Goal: Task Accomplishment & Management: Use online tool/utility

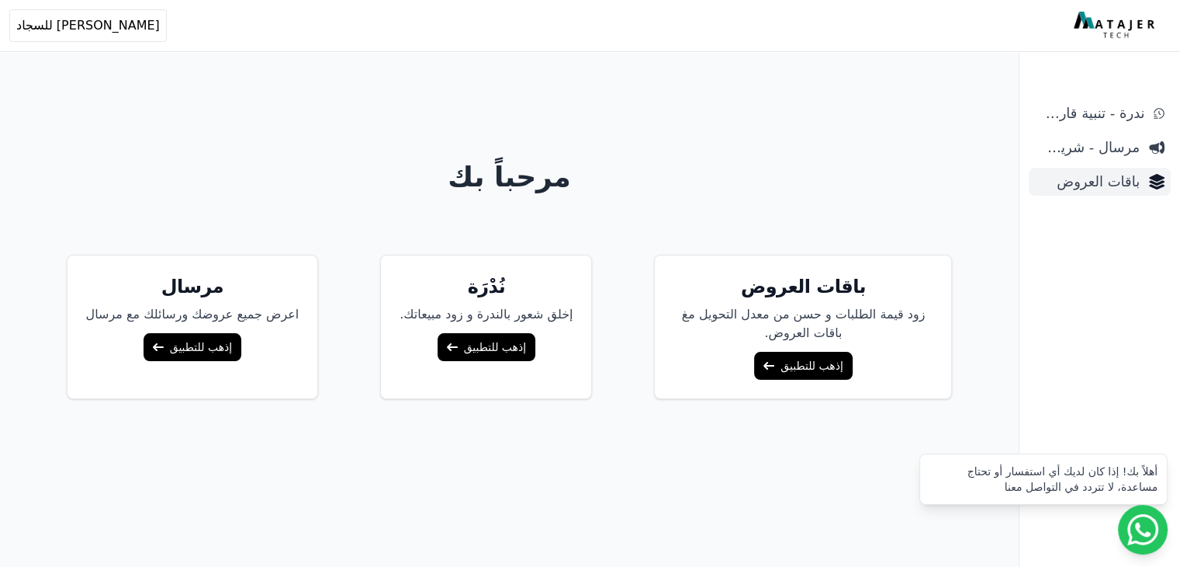
click at [1074, 181] on span "باقات العروض" at bounding box center [1087, 182] width 105 height 22
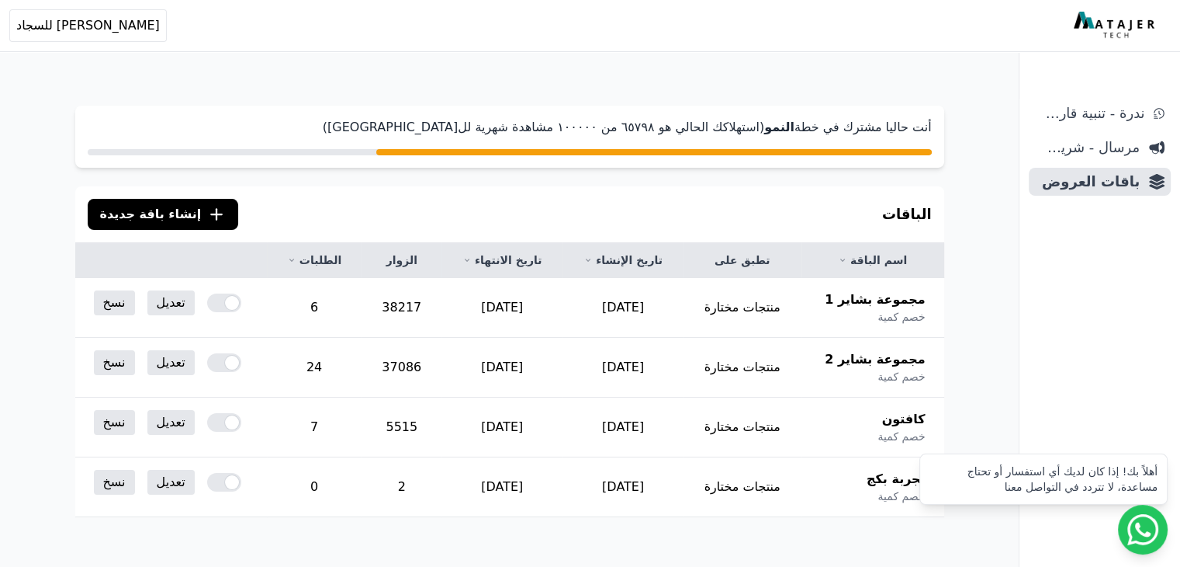
click at [207, 217] on icon ".cls-1{fill:none;stroke:#fff;stroke-linecap:round;stroke-linejoin:round;stroke-…" at bounding box center [216, 214] width 19 height 19
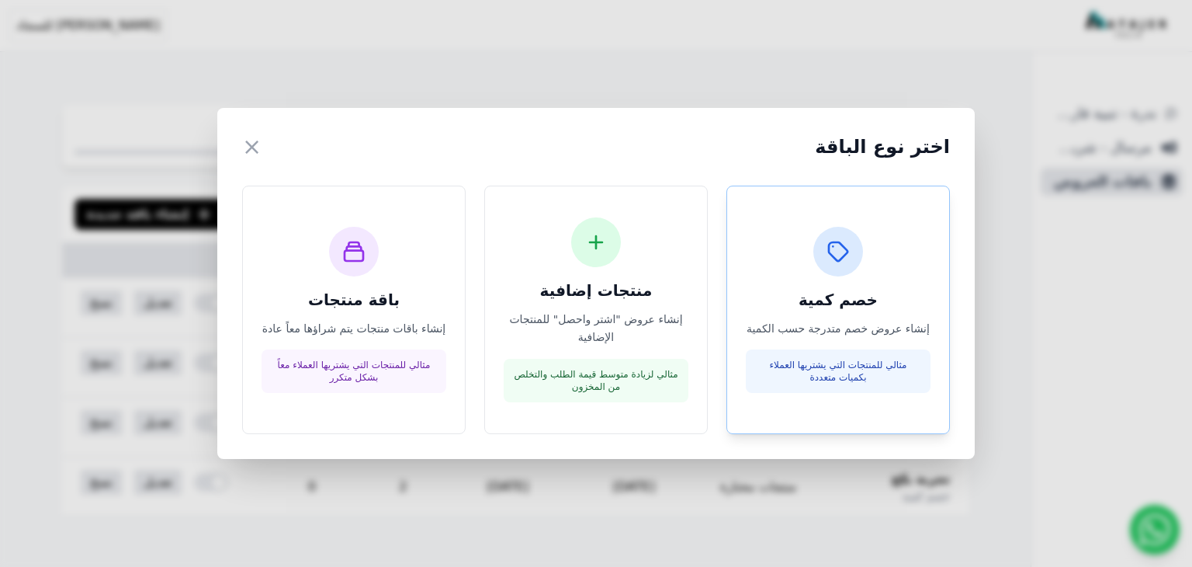
click at [831, 356] on div "مثالي للمنتجات التي يشتريها العملاء بكميات متعددة" at bounding box center [838, 370] width 185 height 43
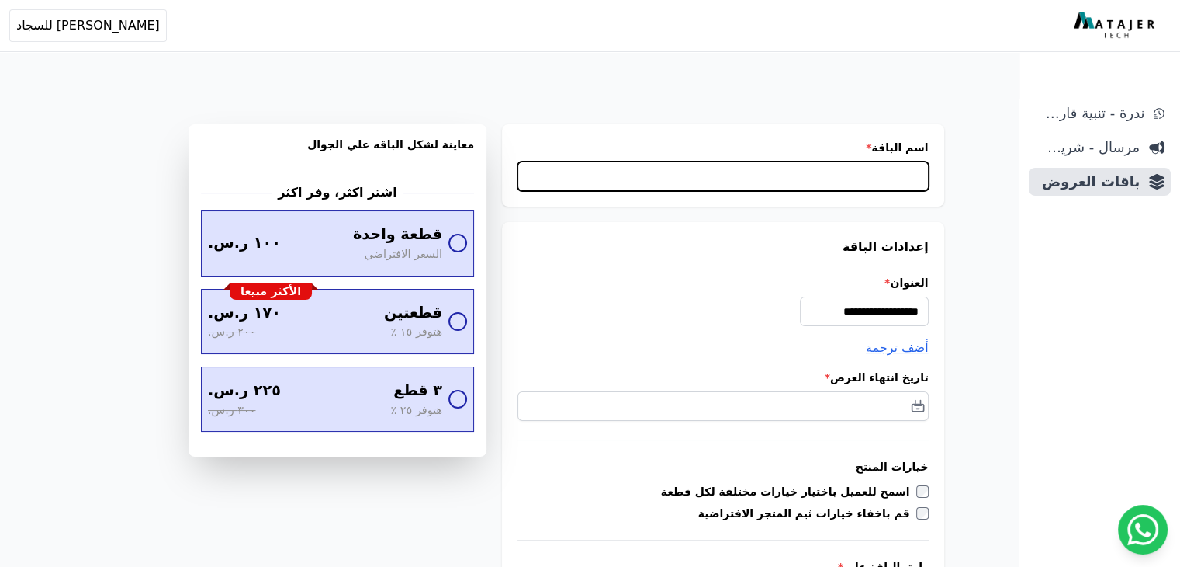
click at [844, 175] on input "اسم الباقة *" at bounding box center [723, 175] width 411 height 29
type input "**********"
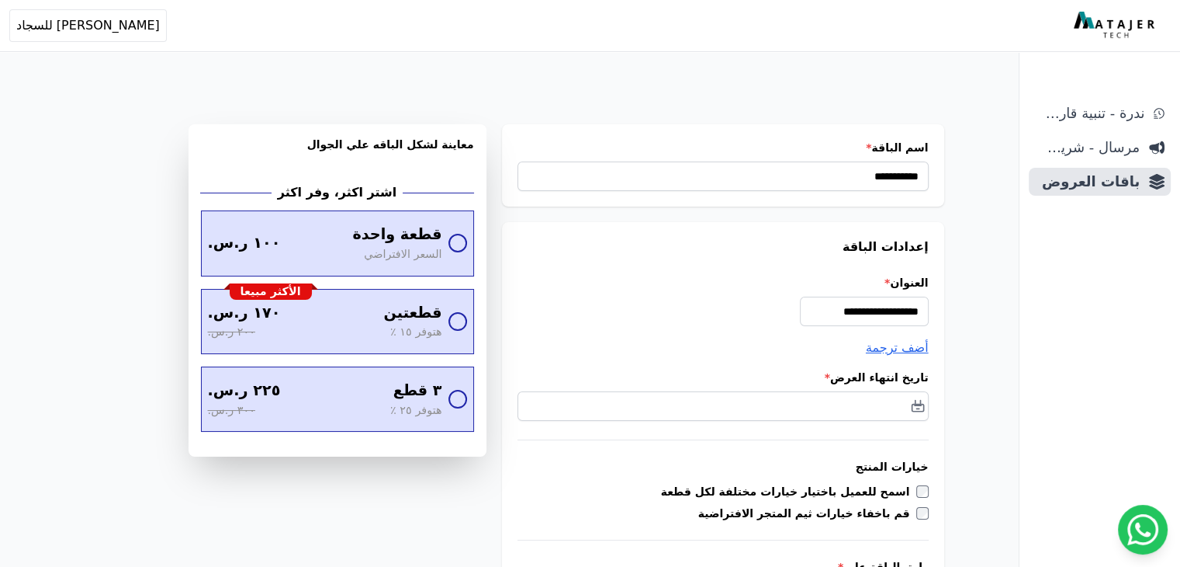
click at [868, 313] on input "**********" at bounding box center [864, 310] width 129 height 29
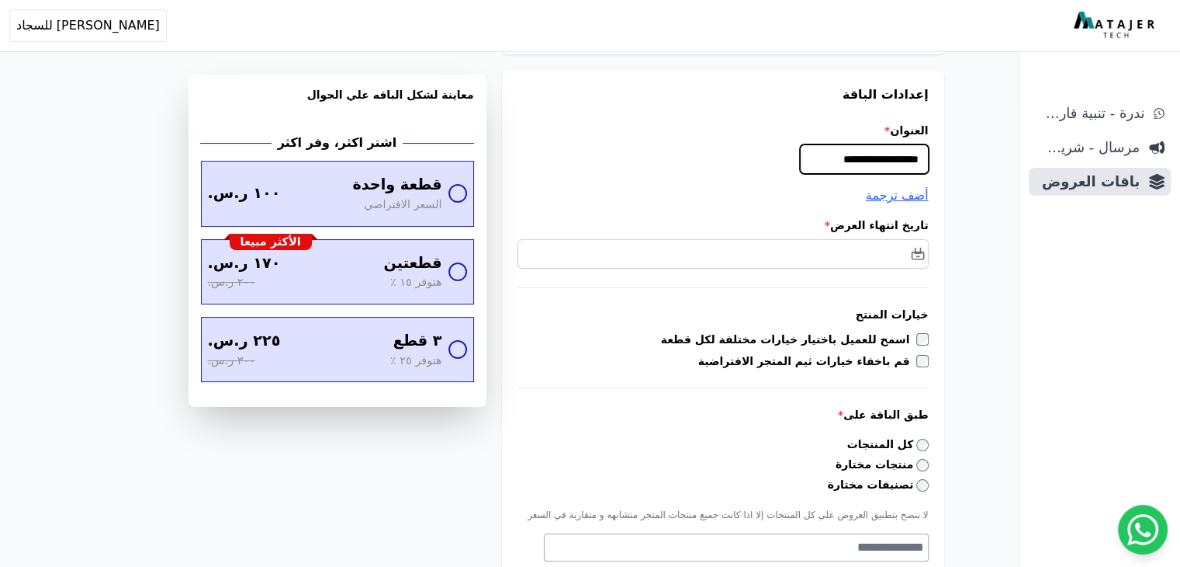
scroll to position [155, 0]
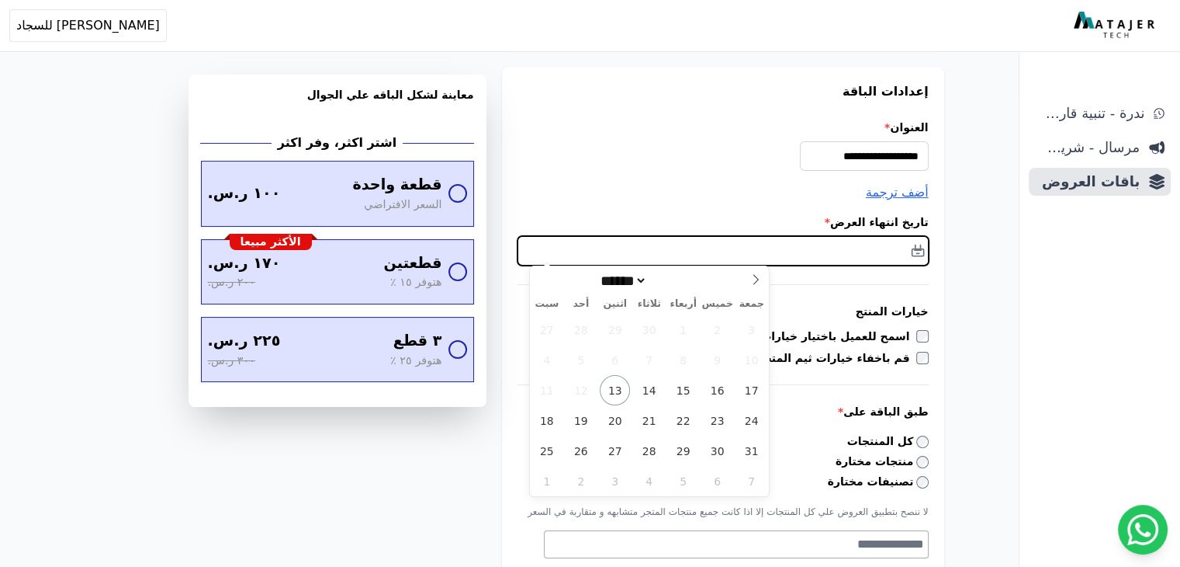
click at [864, 244] on input "text" at bounding box center [723, 250] width 411 height 29
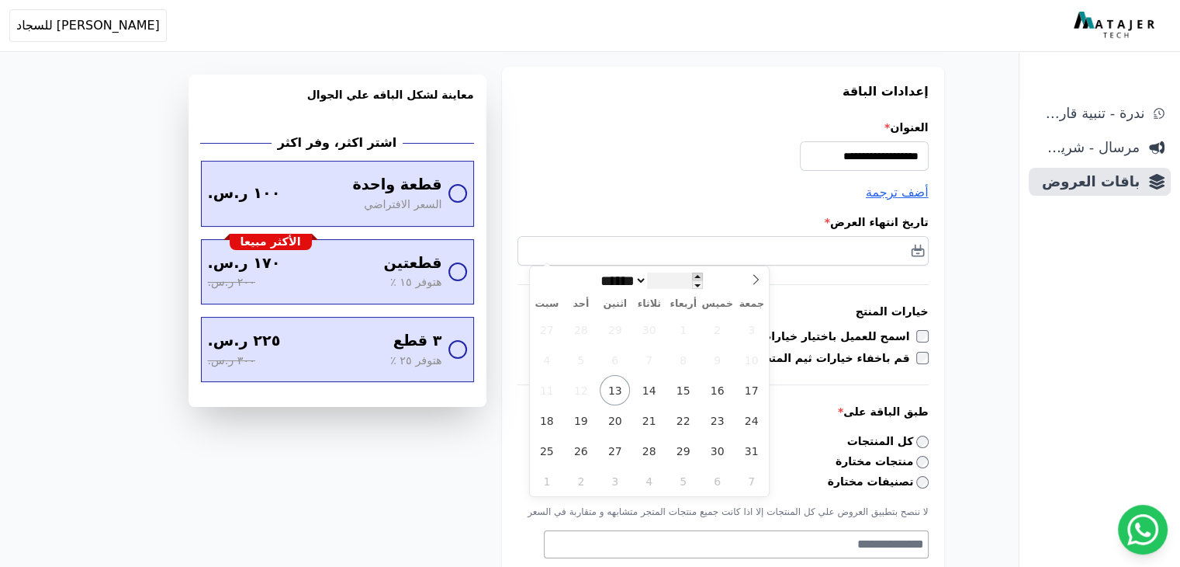
click at [695, 274] on span at bounding box center [697, 276] width 11 height 9
type input "****"
click at [719, 327] on span "1" at bounding box center [717, 329] width 30 height 30
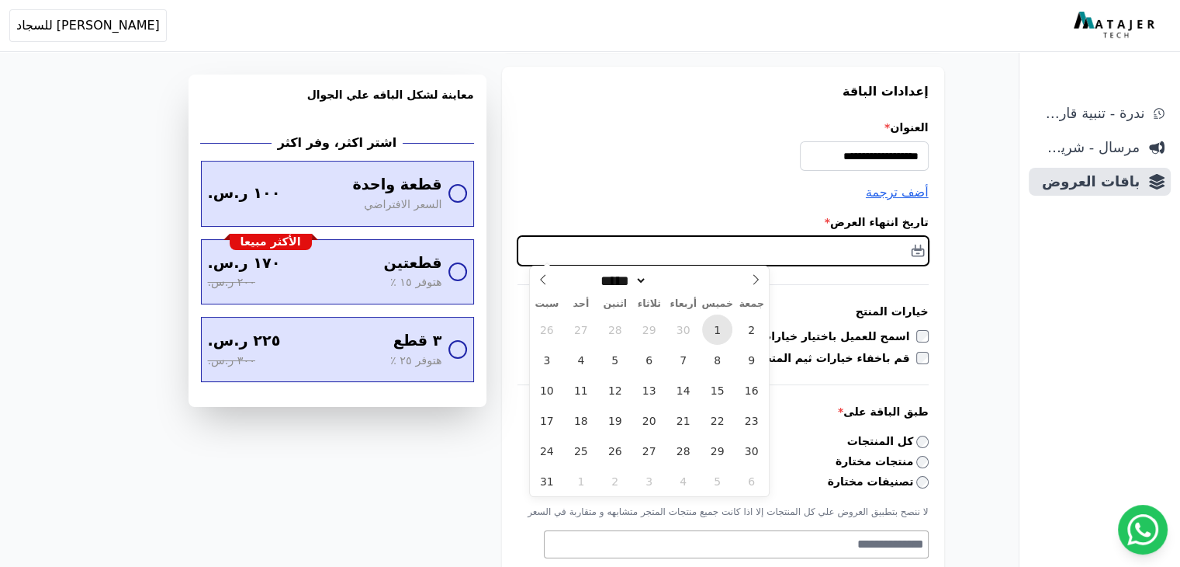
type input "**********"
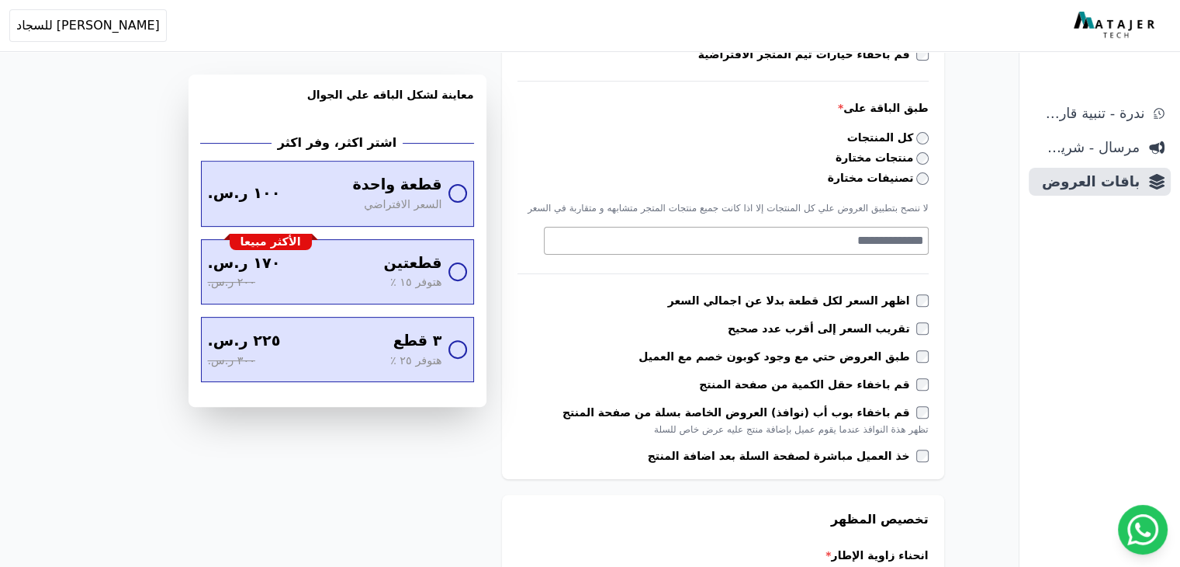
scroll to position [466, 0]
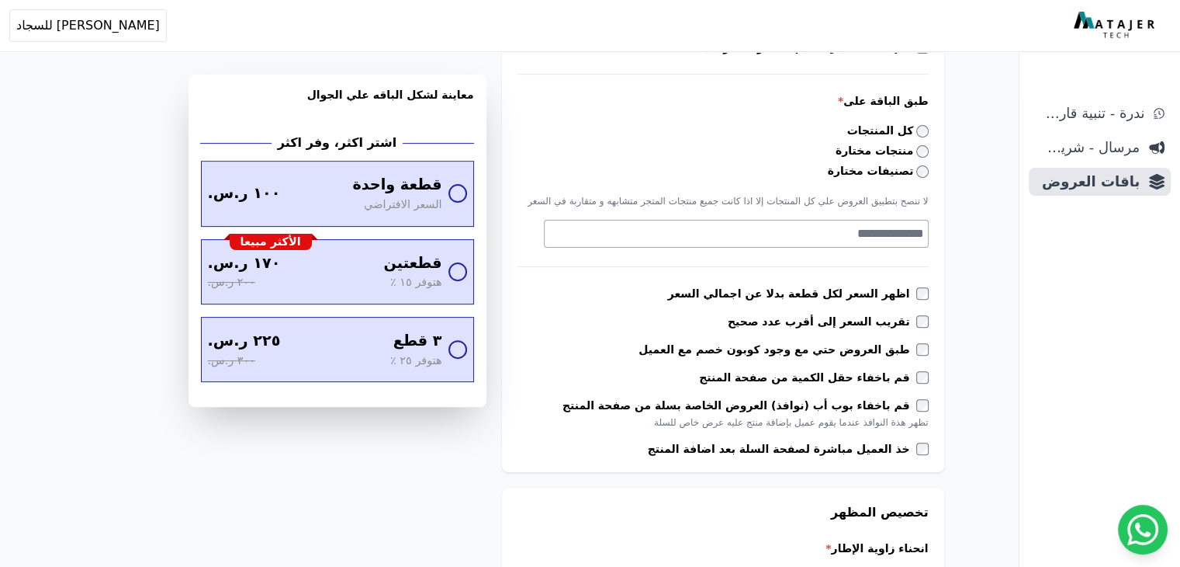
click at [882, 230] on textarea "Search" at bounding box center [735, 233] width 380 height 19
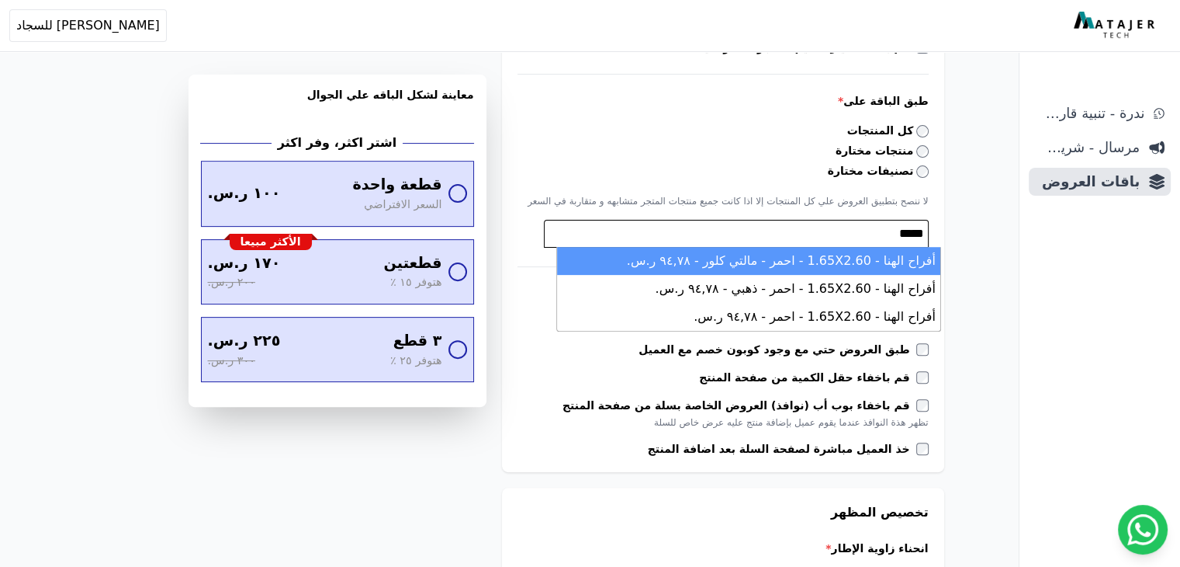
type textarea "*****"
click at [875, 266] on li "أفراح الهنا - 1.65X2.60 - احمر - مالتي كلور - ٩٤,٧٨ ر.س." at bounding box center [748, 261] width 383 height 28
select select "*********"
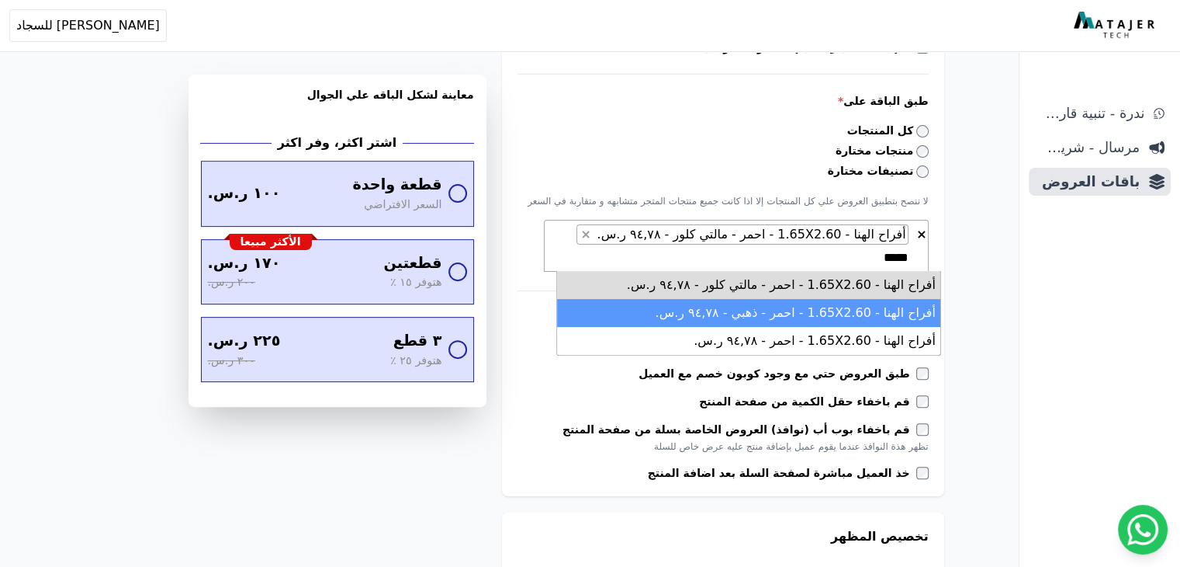
click at [876, 307] on li "أفراح الهنا - 1.65X2.60 - احمر - ذهبي - ٩٤,٧٨ ر.س." at bounding box center [748, 313] width 383 height 28
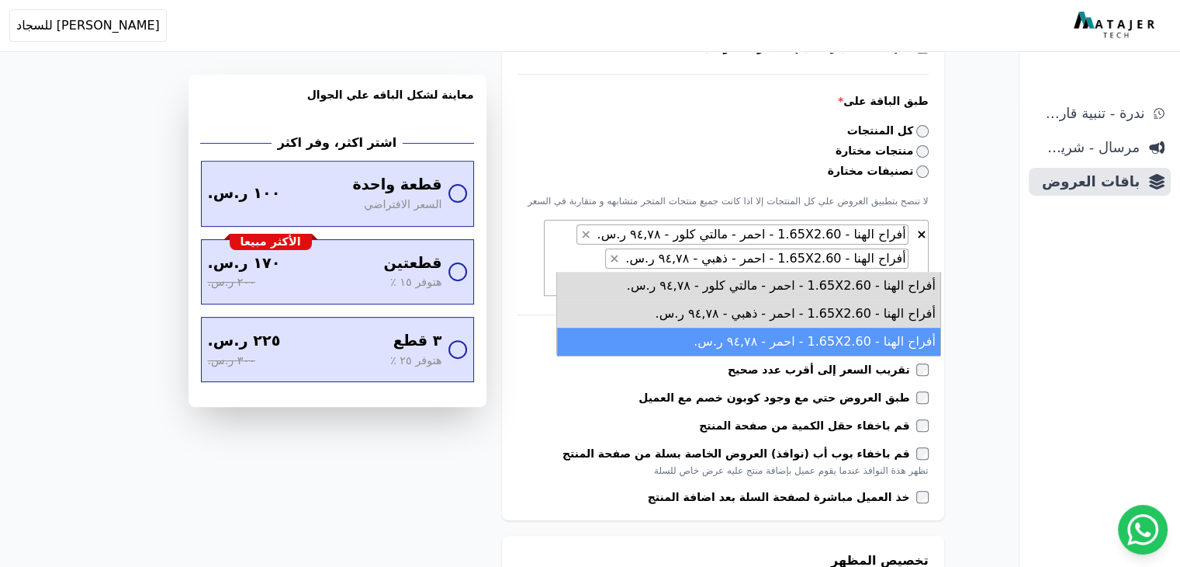
click at [861, 333] on li "أفراح الهنا - 1.65X2.60 - احمر - ٩٤,٧٨ ر.س." at bounding box center [748, 342] width 383 height 28
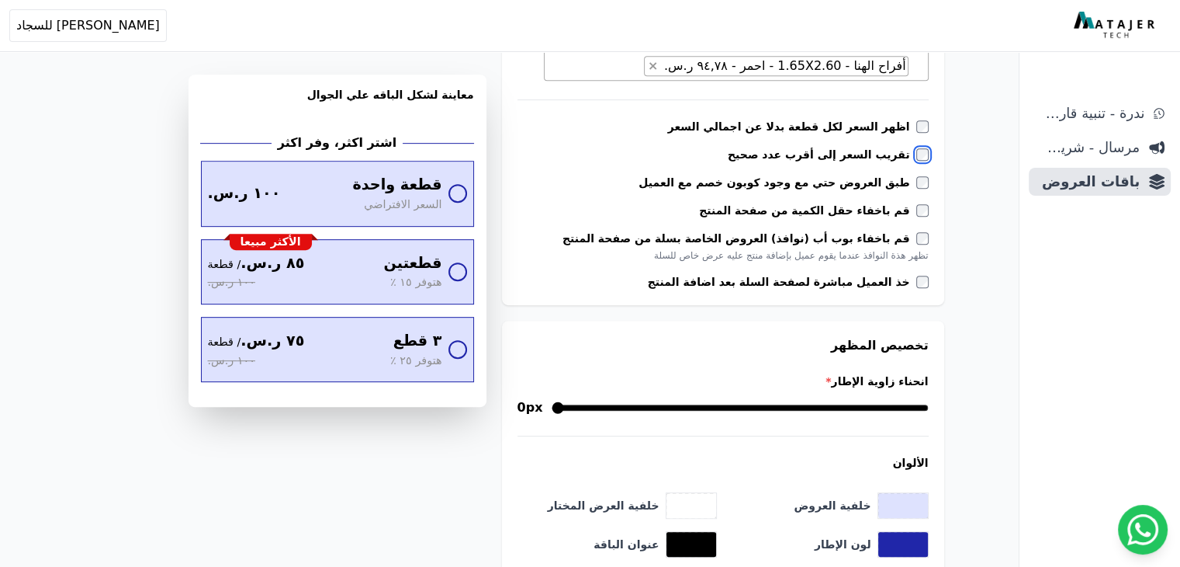
scroll to position [854, 0]
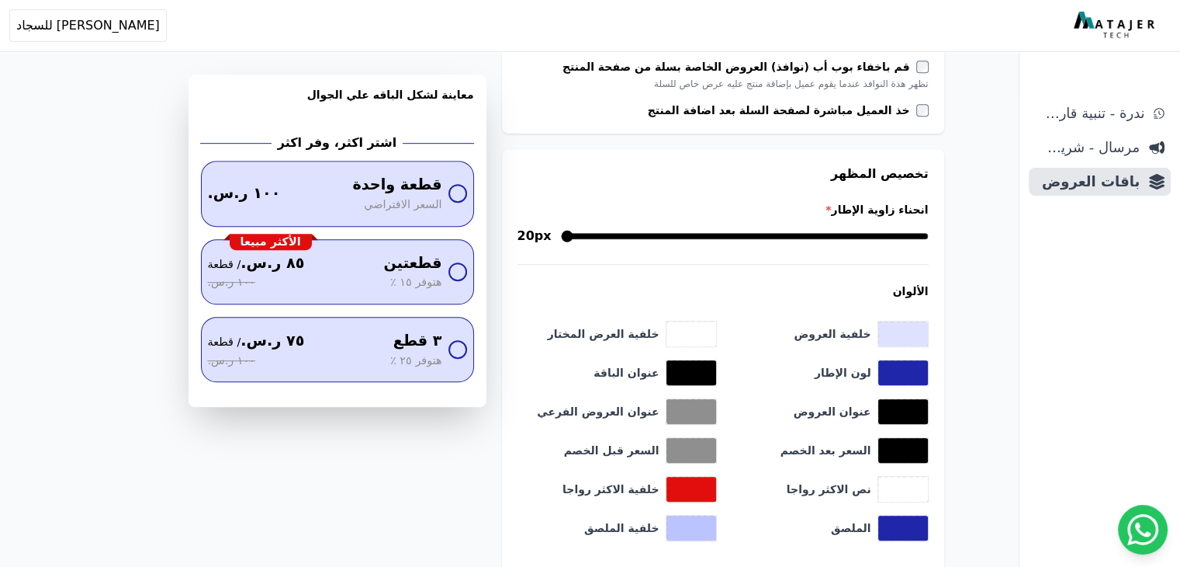
drag, startPoint x: 932, startPoint y: 234, endPoint x: 758, endPoint y: 247, distance: 174.3
type input "**"
click at [758, 245] on input "انحناء زاوية الإطار *" at bounding box center [745, 236] width 368 height 19
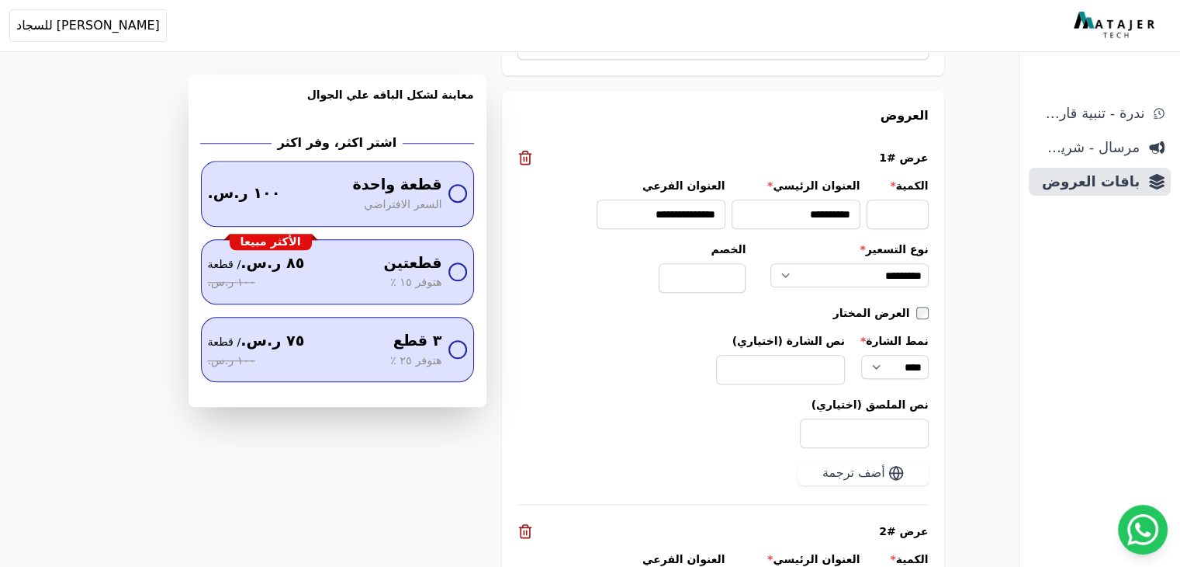
scroll to position [1630, 0]
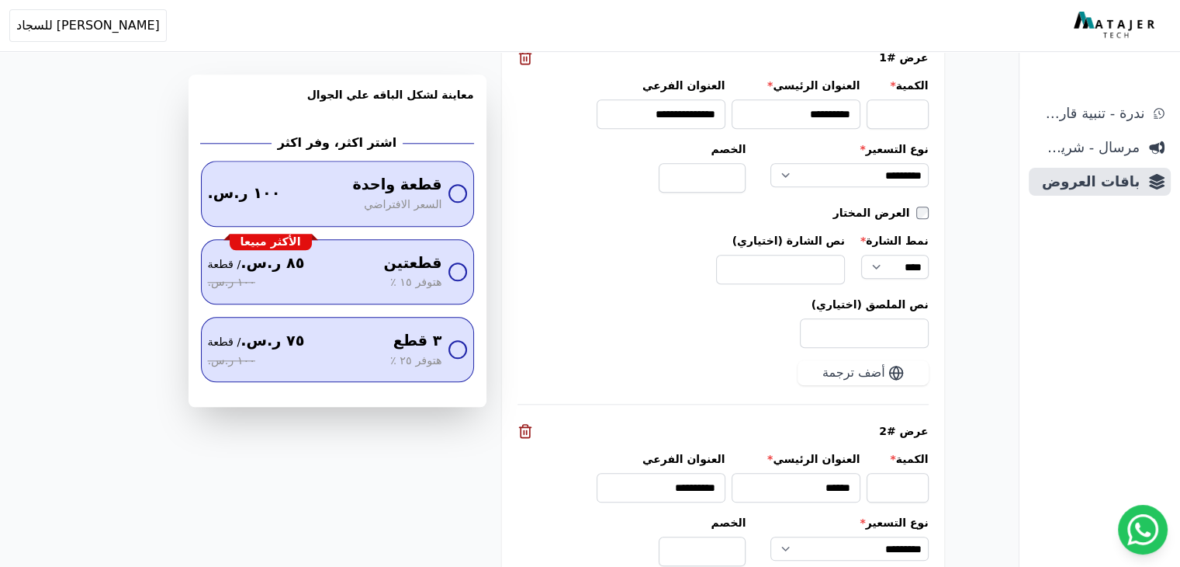
click at [533, 423] on icon at bounding box center [526, 431] width 16 height 16
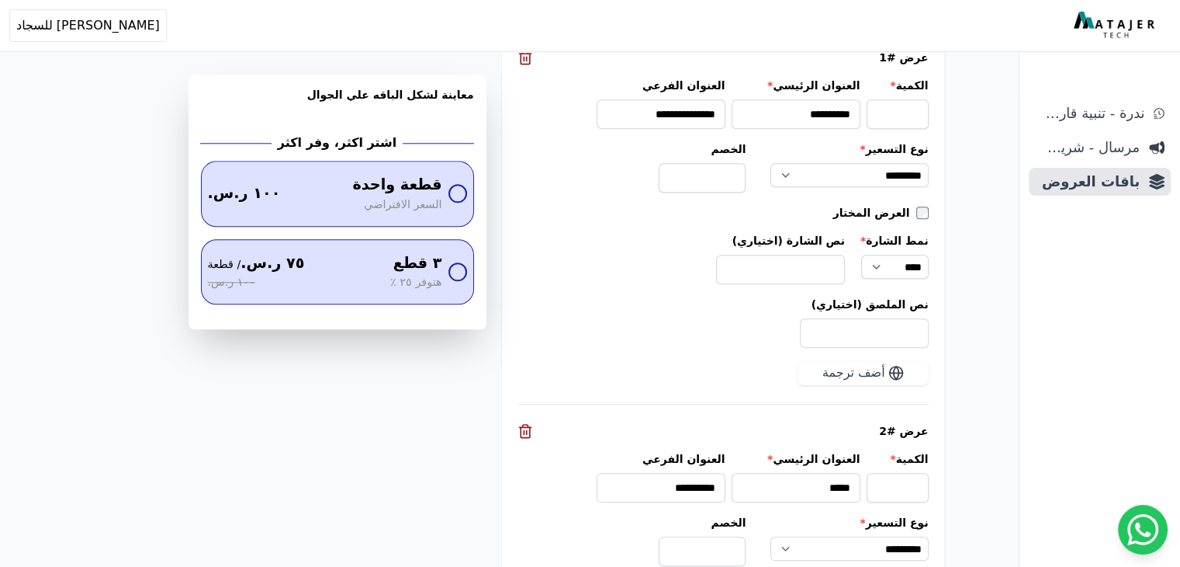
click at [533, 423] on icon at bounding box center [526, 431] width 16 height 16
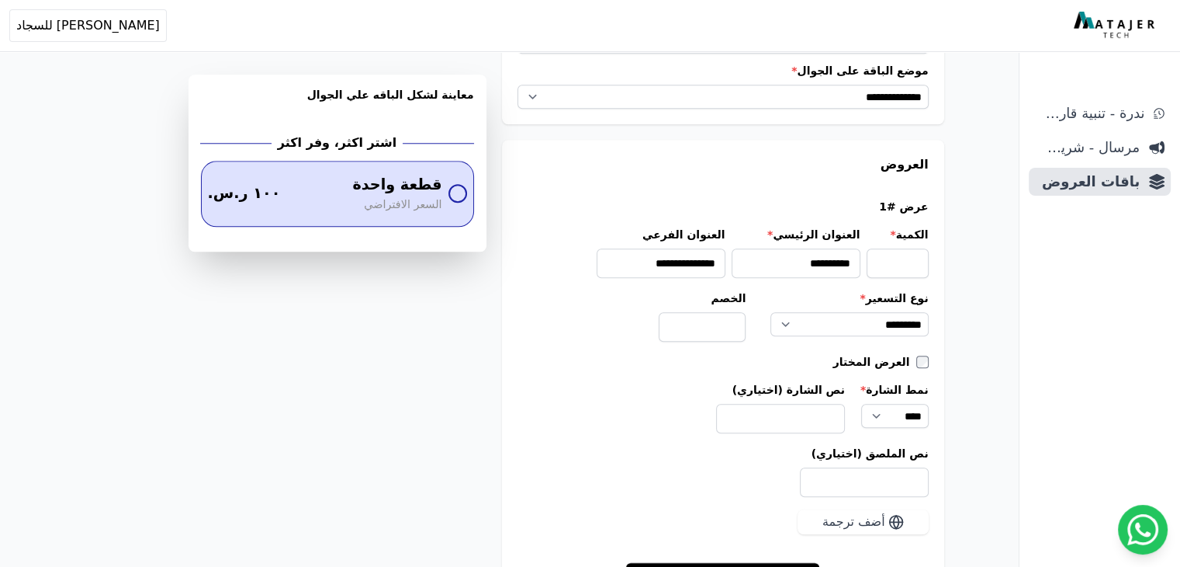
scroll to position [1475, 0]
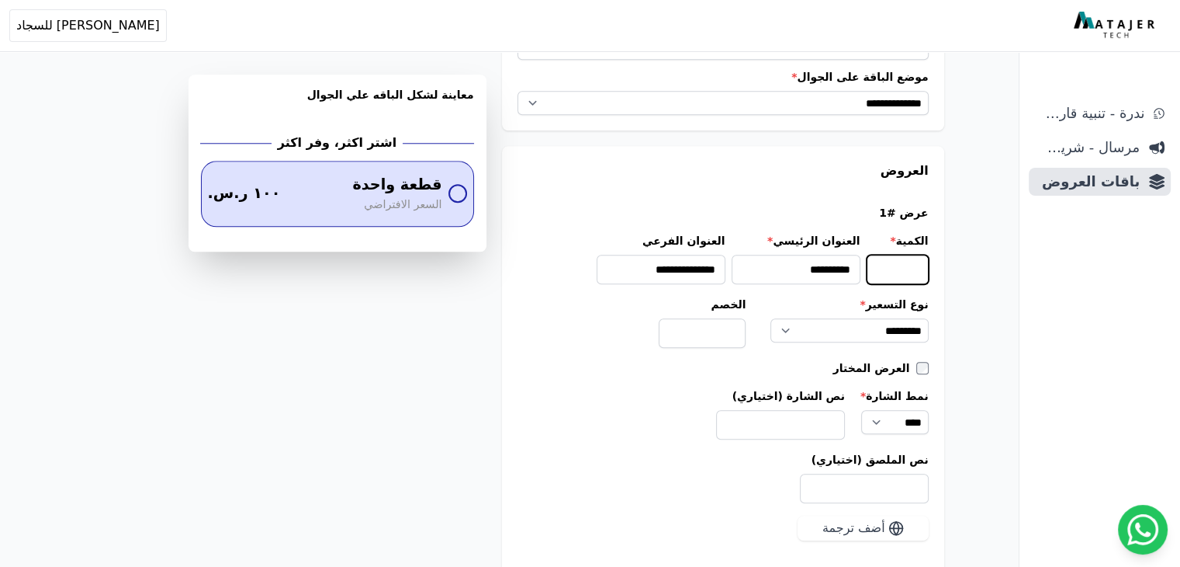
drag, startPoint x: 914, startPoint y: 264, endPoint x: 940, endPoint y: 265, distance: 25.6
click at [929, 265] on input "*" at bounding box center [898, 269] width 62 height 29
type input "*"
drag, startPoint x: 809, startPoint y: 265, endPoint x: 894, endPoint y: 262, distance: 84.6
click at [894, 262] on div "**********" at bounding box center [723, 258] width 411 height 51
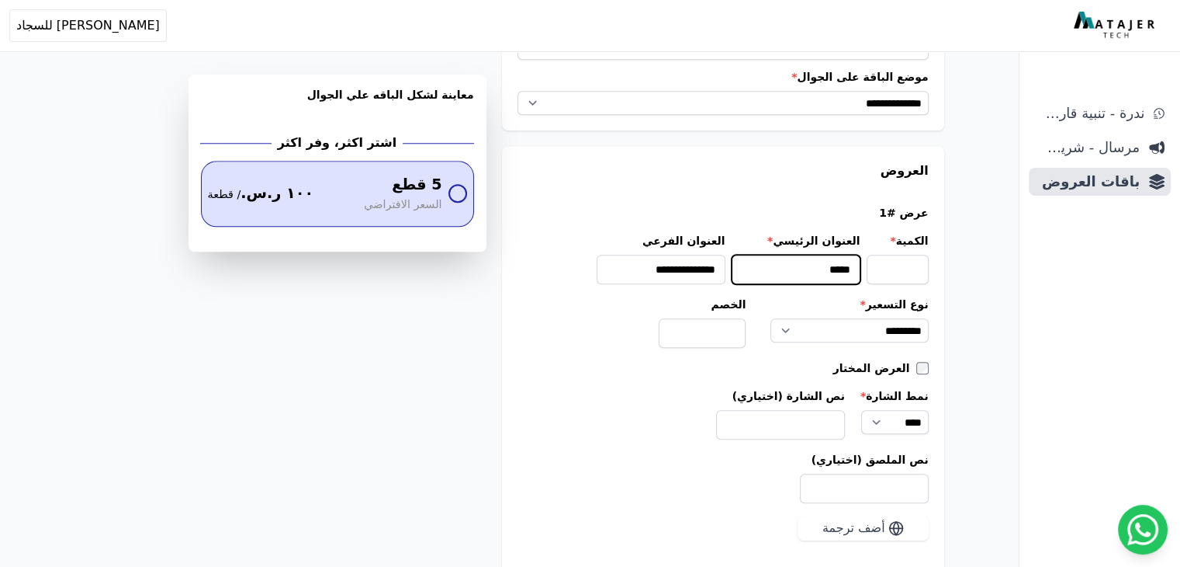
type input "*****"
click at [903, 418] on select "**** ******" at bounding box center [894, 422] width 67 height 24
click at [793, 411] on input "نص الشارة (اختياري)" at bounding box center [780, 424] width 129 height 29
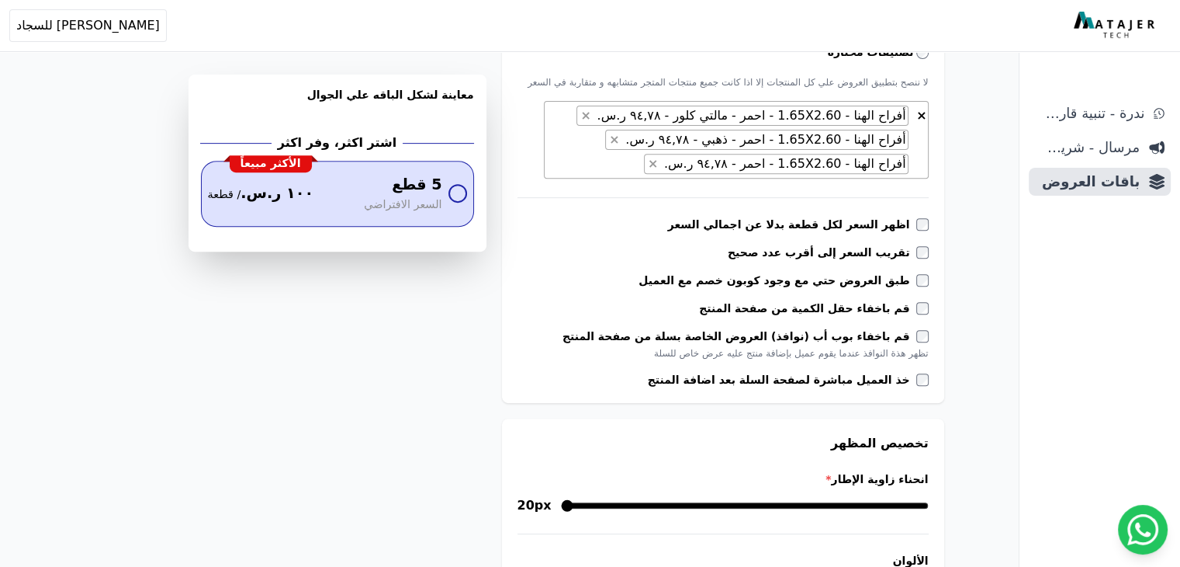
scroll to position [572, 0]
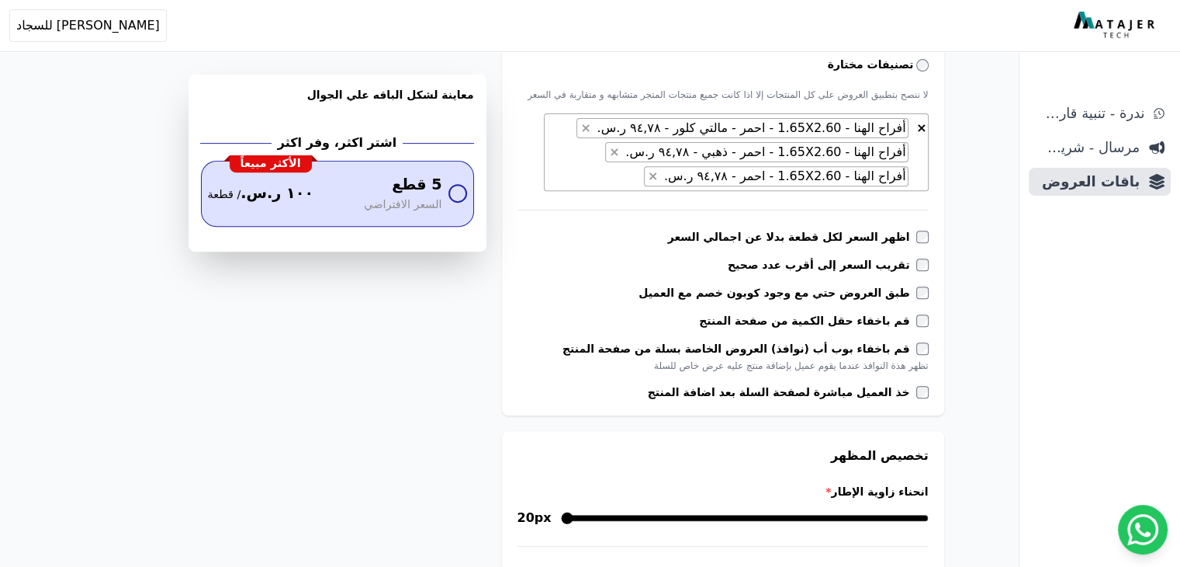
type input "**********"
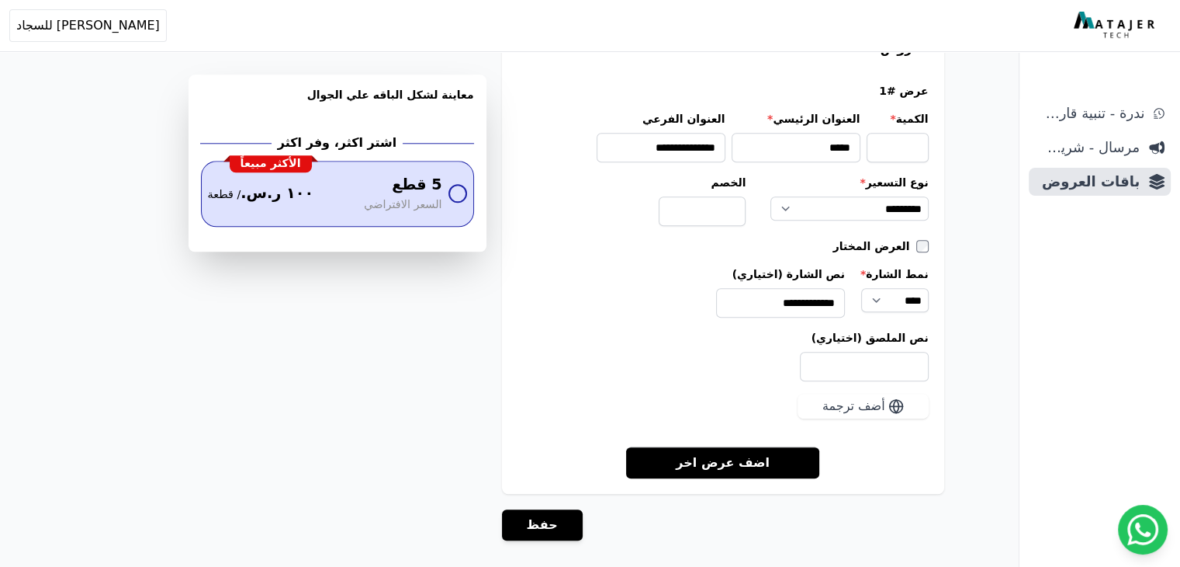
scroll to position [1658, 0]
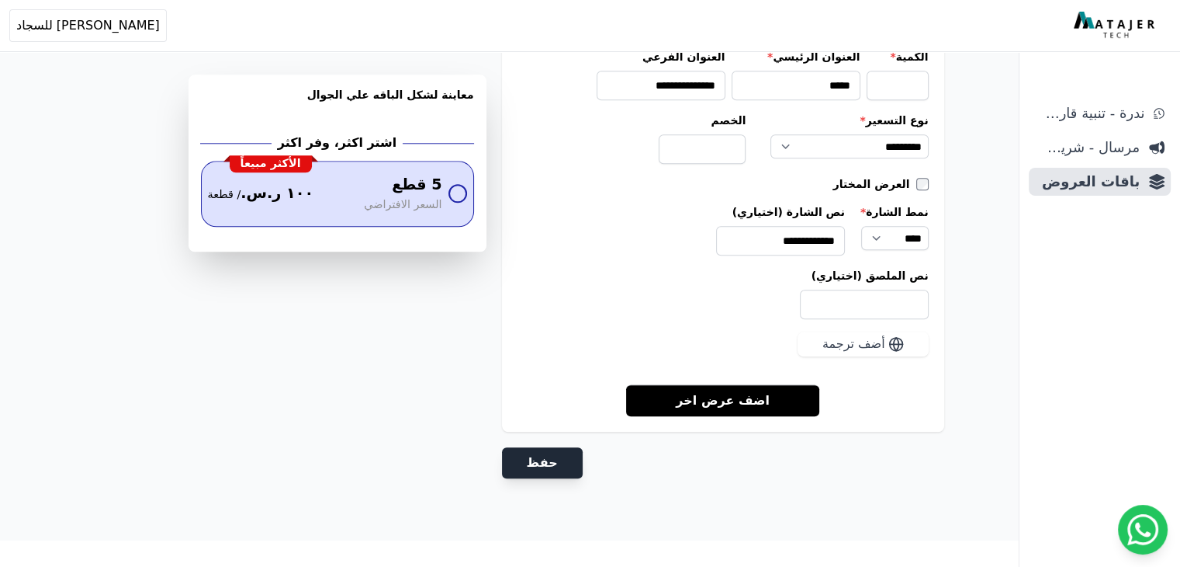
click at [563, 457] on button "حفظ" at bounding box center [542, 462] width 81 height 31
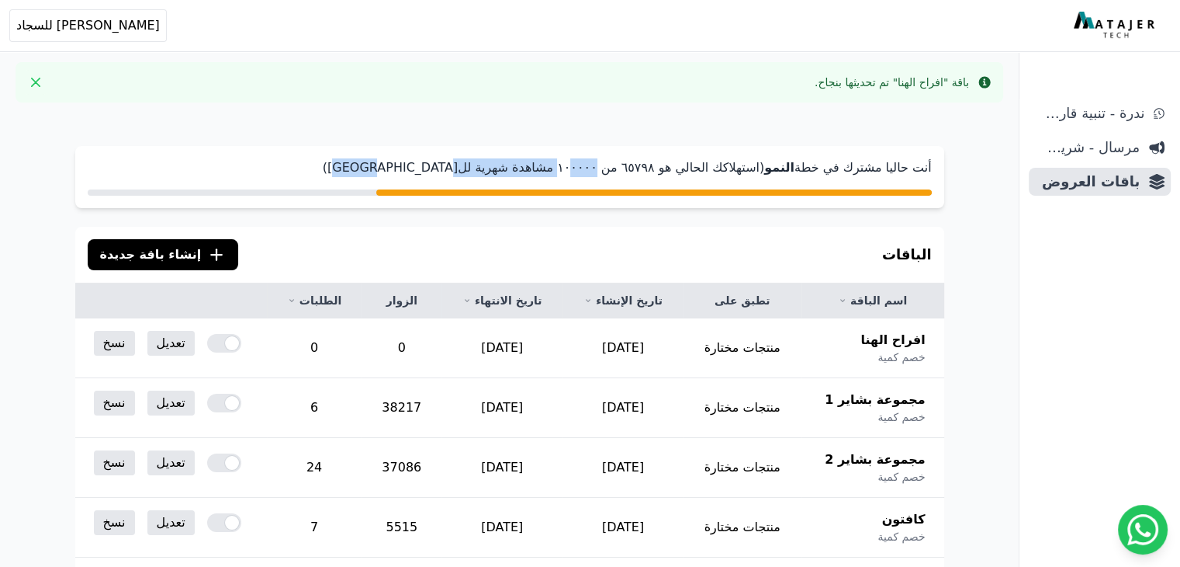
drag, startPoint x: 592, startPoint y: 162, endPoint x: 401, endPoint y: 143, distance: 191.9
click at [401, 143] on div "**********" at bounding box center [509, 500] width 993 height 771
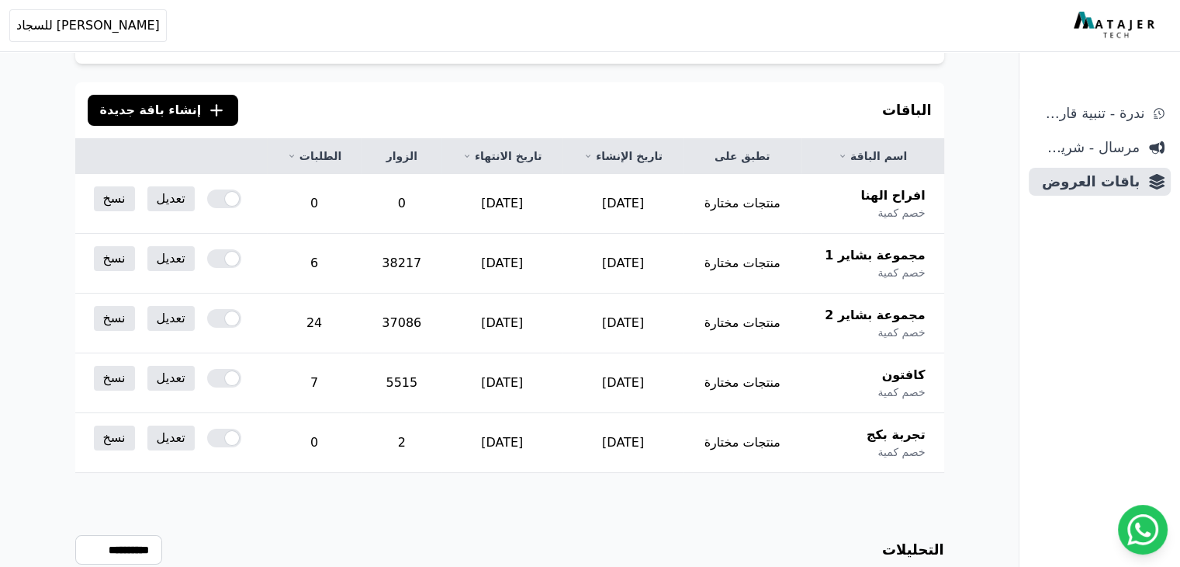
scroll to position [155, 0]
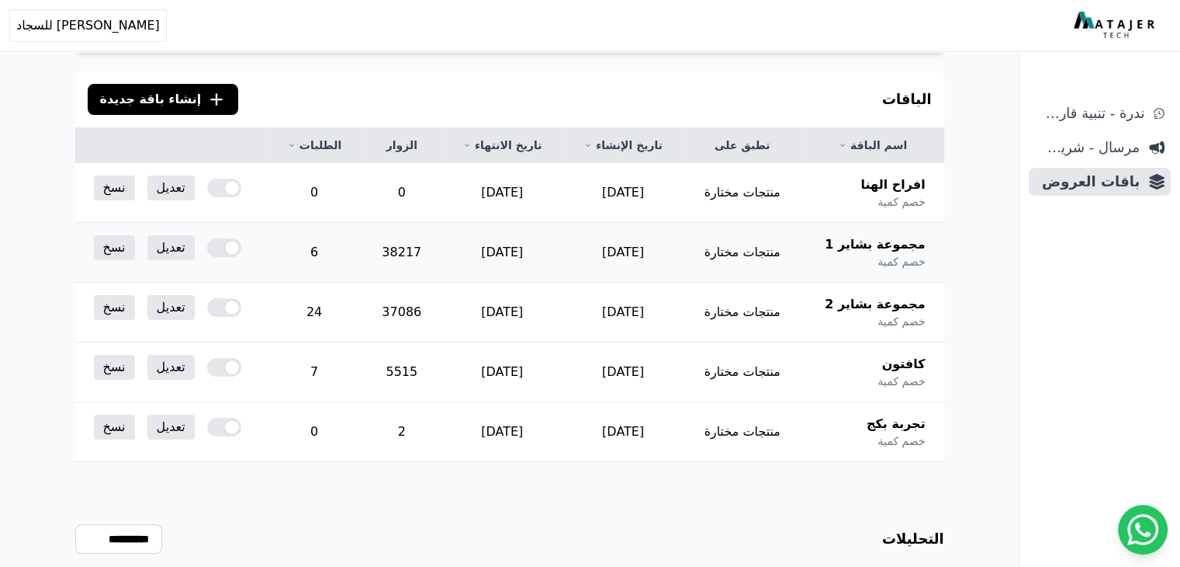
click at [416, 252] on td "38217" at bounding box center [402, 253] width 80 height 60
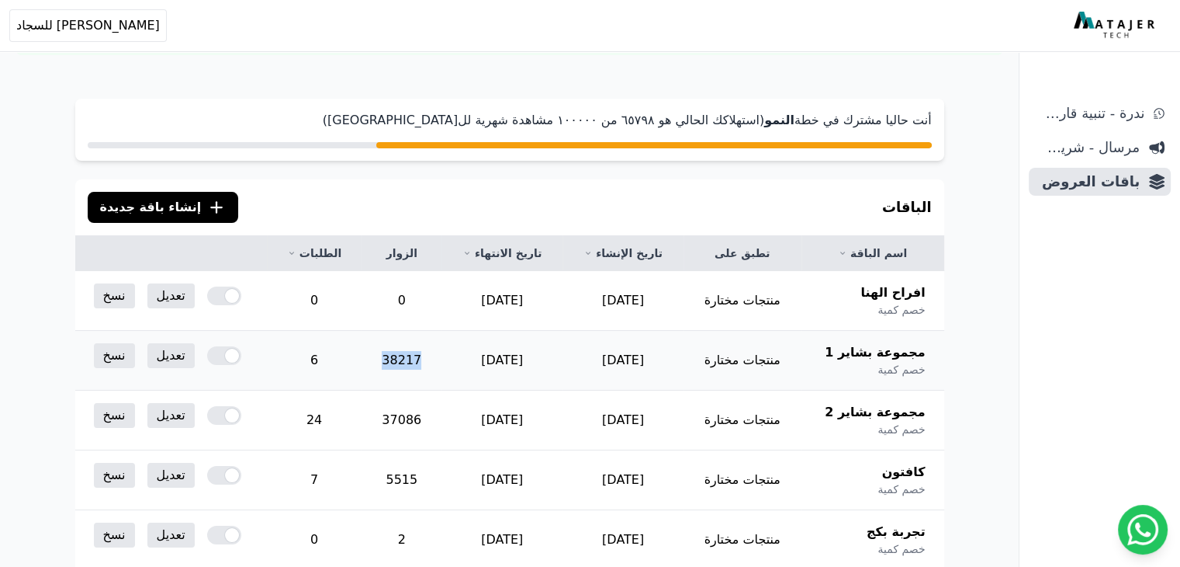
scroll to position [0, 0]
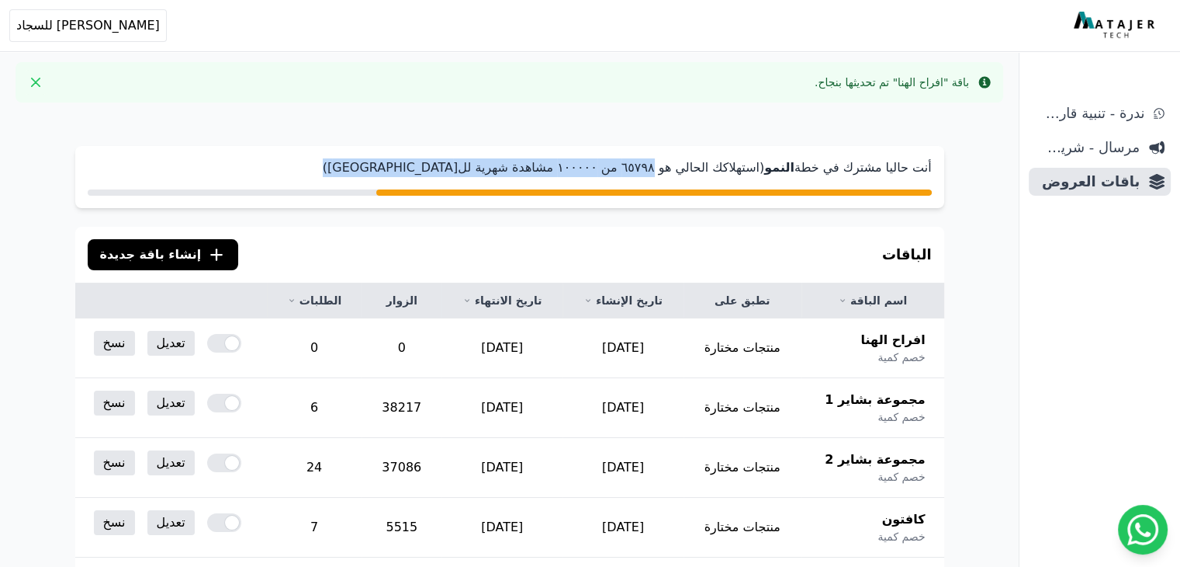
drag, startPoint x: 675, startPoint y: 168, endPoint x: 466, endPoint y: 178, distance: 209.8
click at [466, 178] on div "أنت حاليا مشترك في خطة النمو (استهلاكك الحالي هو ٦٥٧٩٨ من ١۰۰۰۰۰ مشاهدة شهرية ل…" at bounding box center [509, 177] width 869 height 62
click at [483, 167] on p "أنت حاليا مشترك في خطة النمو (استهلاكك الحالي هو ٦٥٧٩٨ من ١۰۰۰۰۰ مشاهدة شهرية ل…" at bounding box center [510, 167] width 844 height 19
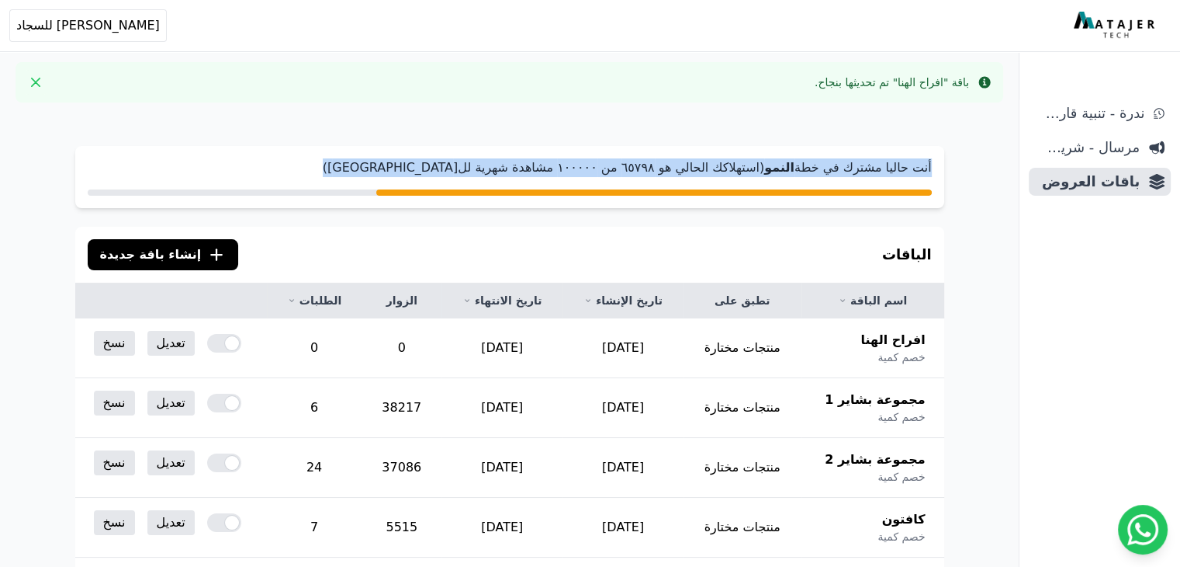
click at [483, 166] on p "أنت حاليا مشترك في خطة النمو (استهلاكك الحالي هو ٦٥٧٩٨ من ١۰۰۰۰۰ مشاهدة شهرية ل…" at bounding box center [510, 167] width 844 height 19
click at [847, 300] on icon at bounding box center [842, 300] width 9 height 9
click at [845, 300] on icon at bounding box center [842, 300] width 5 height 3
click at [591, 300] on icon at bounding box center [588, 300] width 5 height 3
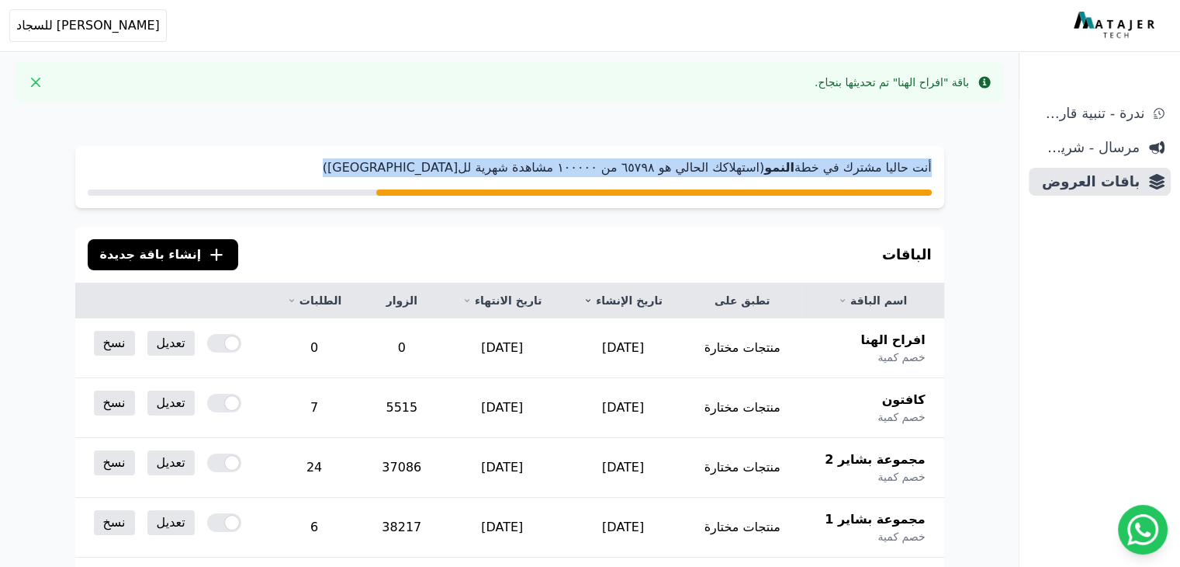
click at [591, 300] on icon at bounding box center [588, 300] width 5 height 3
click at [470, 299] on icon at bounding box center [467, 300] width 5 height 3
click at [31, 25] on span "[PERSON_NAME] للسجاد" at bounding box center [88, 25] width 144 height 19
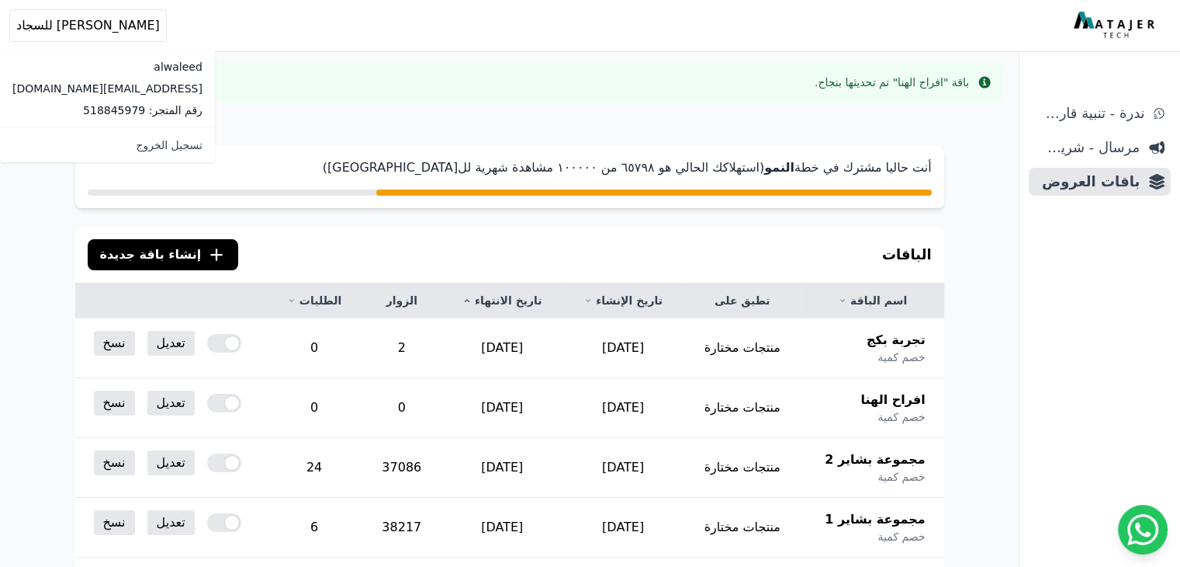
click at [112, 75] on div "alwaleed waleed6775@gmail.com رقم المتجر: 518845979" at bounding box center [107, 89] width 215 height 78
click at [115, 66] on p "alwaleed" at bounding box center [107, 67] width 190 height 16
click at [92, 107] on p "رقم المتجر: 518845979" at bounding box center [107, 110] width 190 height 16
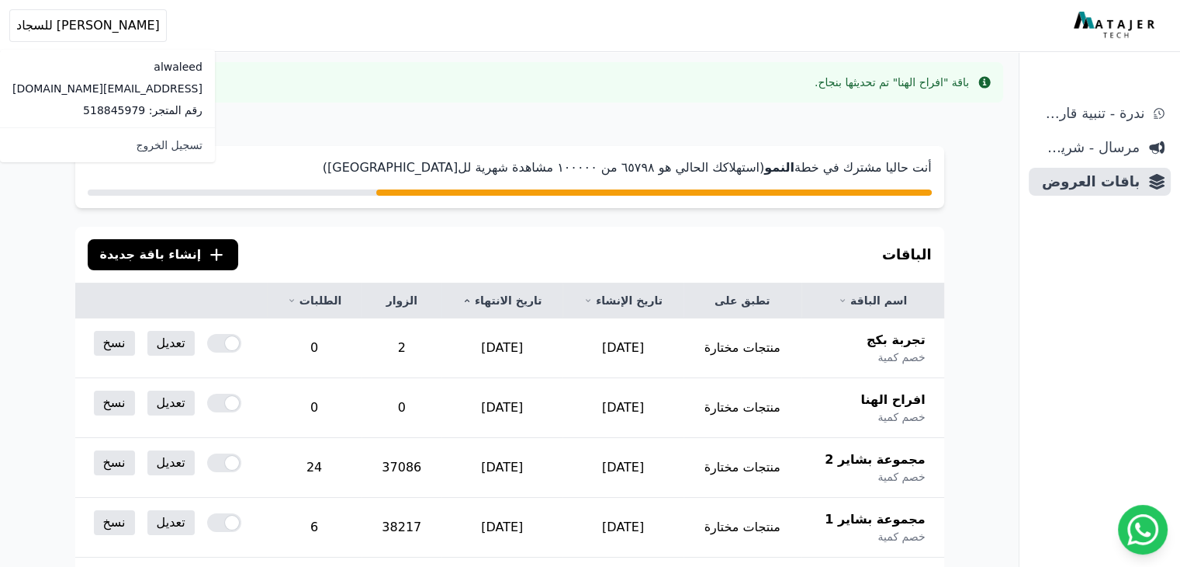
click at [95, 87] on p "[EMAIL_ADDRESS][DOMAIN_NAME]" at bounding box center [107, 89] width 190 height 16
click at [95, 120] on div "alwaleed waleed6775@gmail.com رقم المتجر: 518845979" at bounding box center [107, 89] width 215 height 78
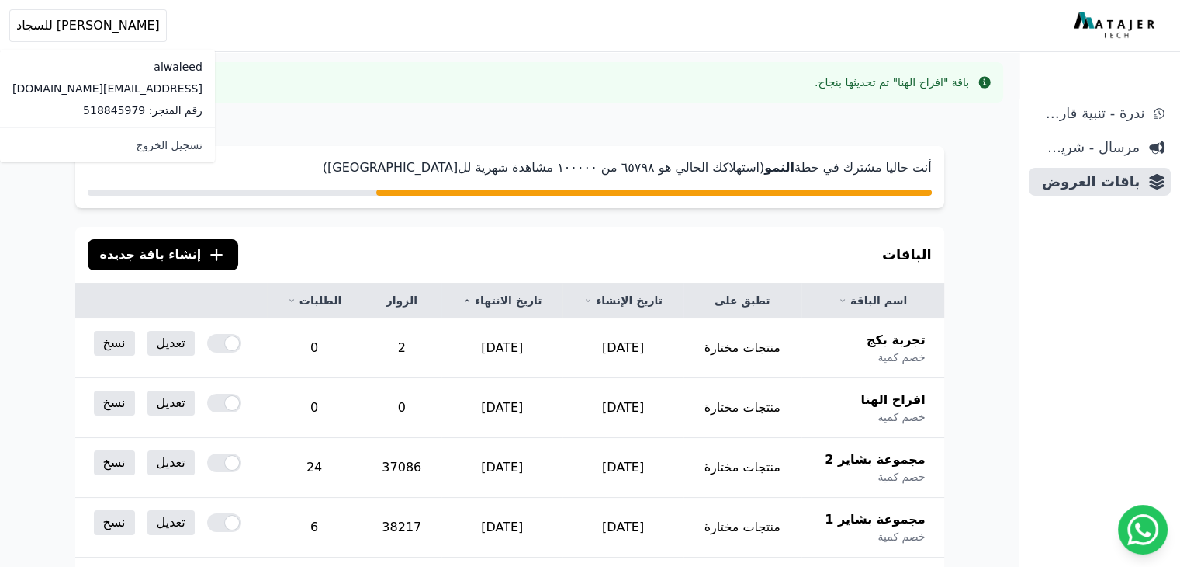
click at [94, 110] on p "رقم المتجر: 518845979" at bounding box center [107, 110] width 190 height 16
click at [84, 84] on p "[EMAIL_ADDRESS][DOMAIN_NAME]" at bounding box center [107, 89] width 190 height 16
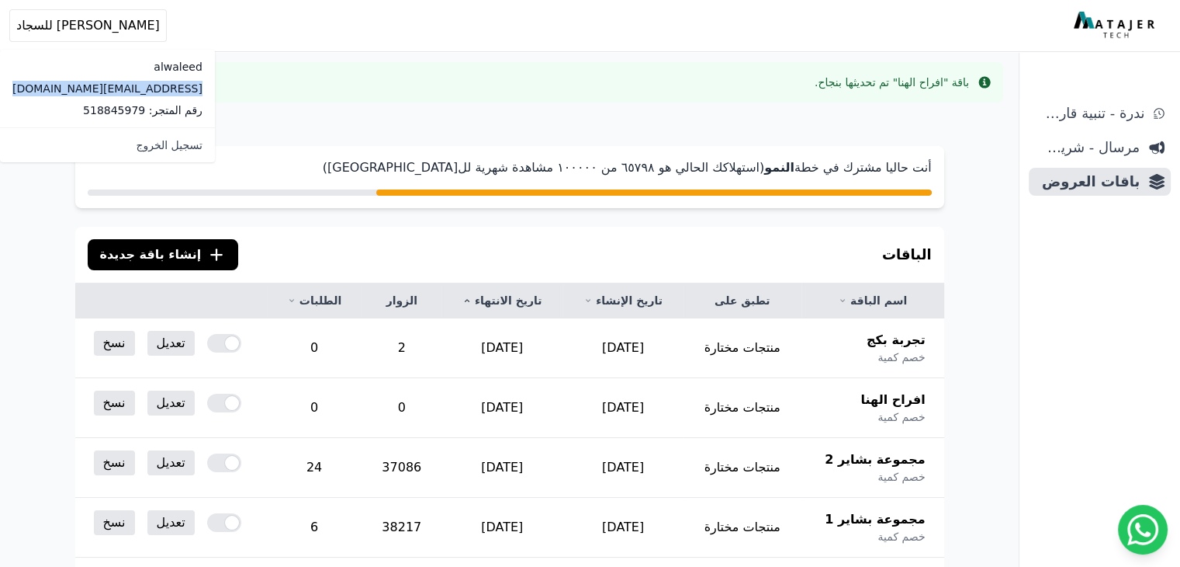
click at [84, 84] on p "[EMAIL_ADDRESS][DOMAIN_NAME]" at bounding box center [107, 89] width 190 height 16
click at [74, 109] on p "رقم المتجر: 518845979" at bounding box center [107, 110] width 190 height 16
click at [102, 110] on p "رقم المتجر: 518845979" at bounding box center [107, 110] width 190 height 16
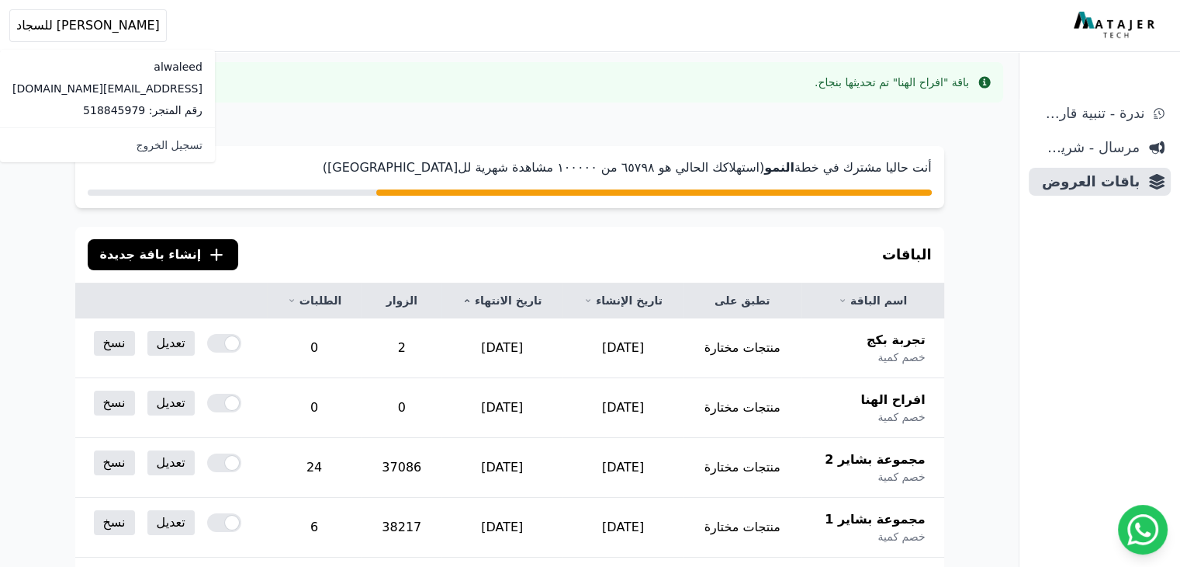
click at [118, 110] on p "رقم المتجر: 518845979" at bounding box center [107, 110] width 190 height 16
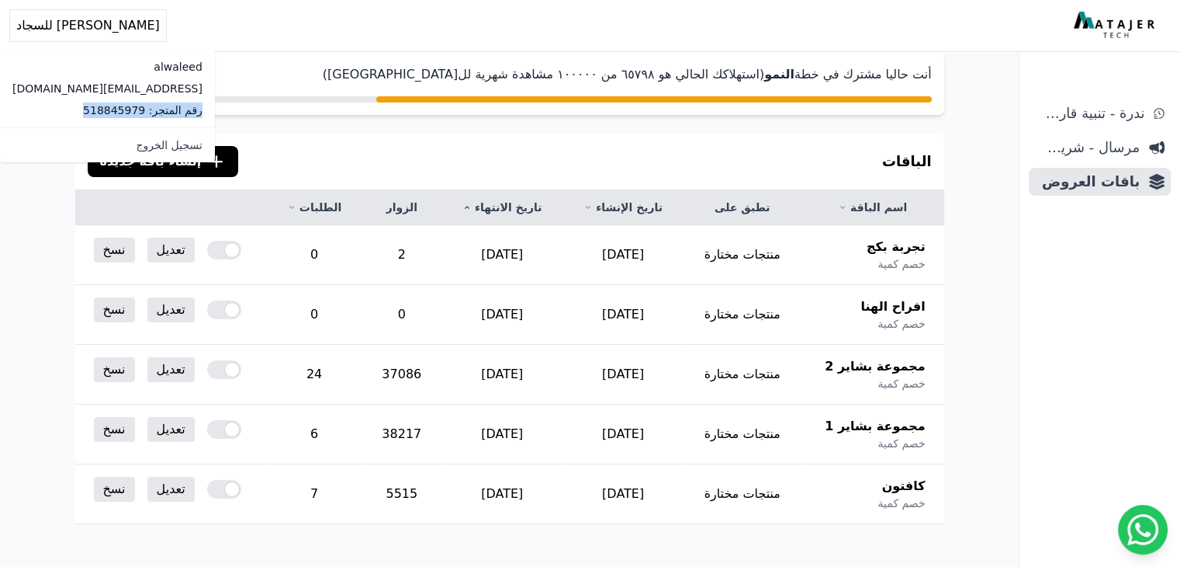
scroll to position [85, 0]
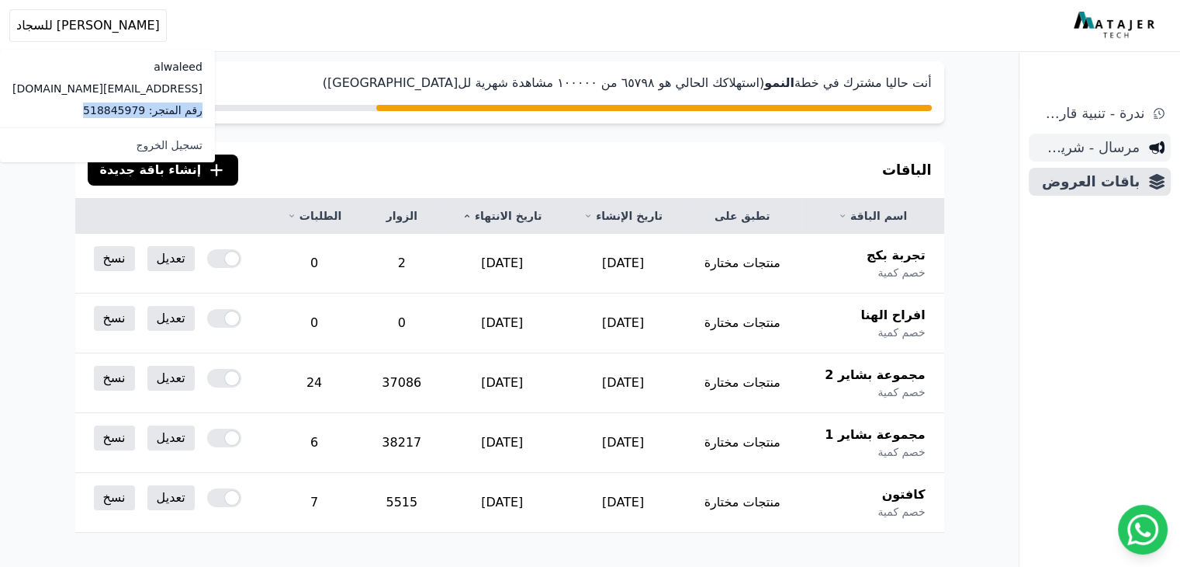
click at [1092, 147] on span "مرسال - شريط دعاية" at bounding box center [1087, 148] width 105 height 22
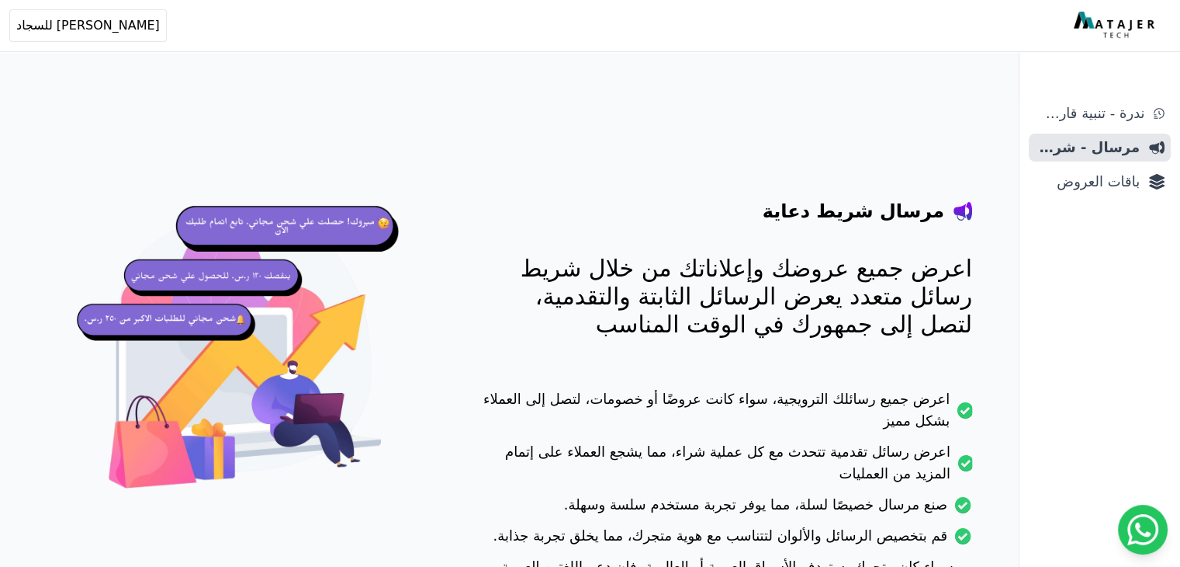
drag, startPoint x: 940, startPoint y: 203, endPoint x: 712, endPoint y: 362, distance: 278.0
click at [712, 362] on div "مرسال شريط دعاية اعرض جميع عروضك وإعلاناتك من خلال شريط رسائل متعدد يعرض الرسائ…" at bounding box center [726, 402] width 492 height 531
click at [709, 328] on p "اعرض جميع عروضك وإعلاناتك من خلال شريط رسائل متعدد يعرض الرسائل الثابتة والتقدم…" at bounding box center [726, 297] width 492 height 84
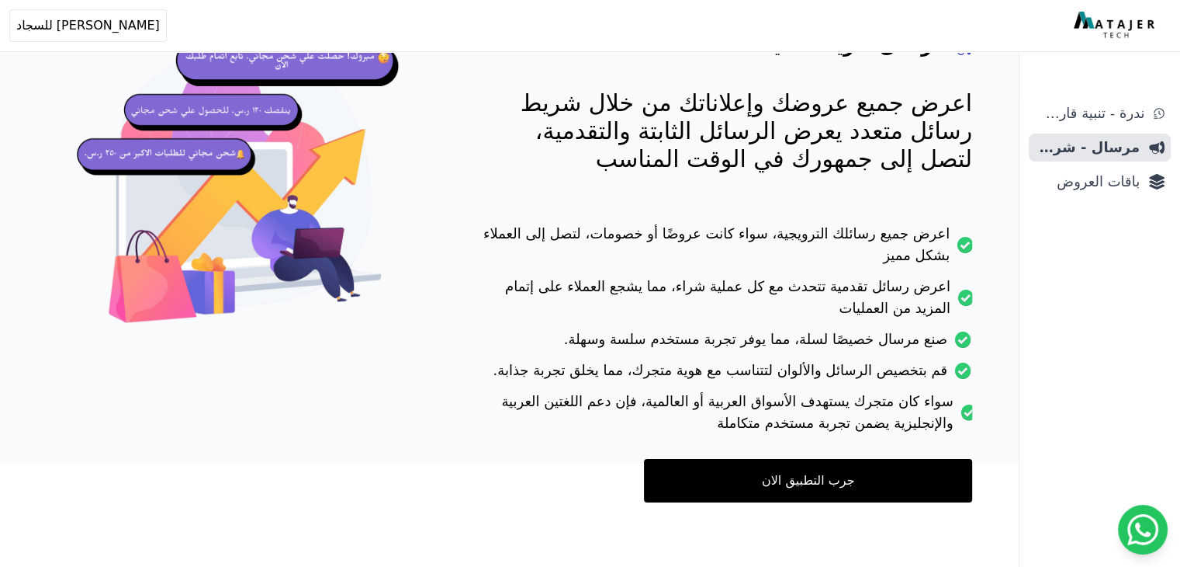
scroll to position [175, 0]
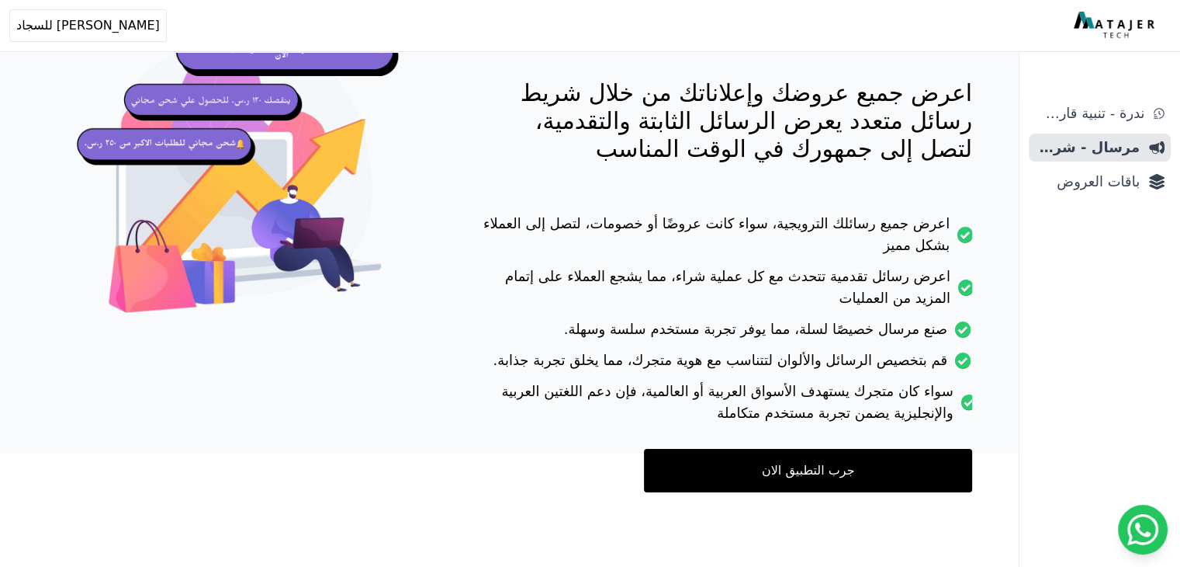
drag, startPoint x: 980, startPoint y: 212, endPoint x: 459, endPoint y: 426, distance: 563.1
click at [459, 426] on div "مرسال شريط دعاية اعرض جميع عروضك وإعلاناتك من خلال شريط رسائل متعدد يعرض الرسائ…" at bounding box center [522, 227] width 931 height 680
click at [1078, 106] on span "ندرة - تنبية قارب علي النفاذ" at bounding box center [1089, 113] width 109 height 22
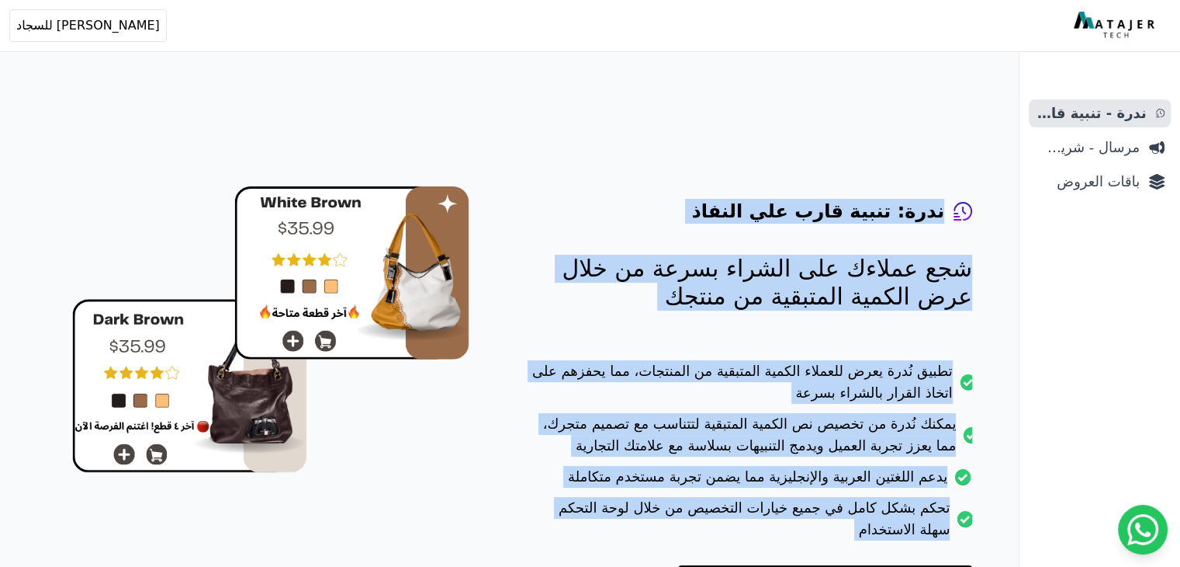
drag, startPoint x: 962, startPoint y: 187, endPoint x: 452, endPoint y: 380, distance: 545.7
click at [452, 380] on div "ندرة: تنبية قارب علي النفاذ شجع عملاءك على الشراء بسرعة من خلال عرض الكمية المت…" at bounding box center [522, 372] width 931 height 621
click at [586, 275] on p "شجع عملاءك على الشراء بسرعة من خلال عرض الكمية المتبقية من منتجك" at bounding box center [752, 283] width 441 height 56
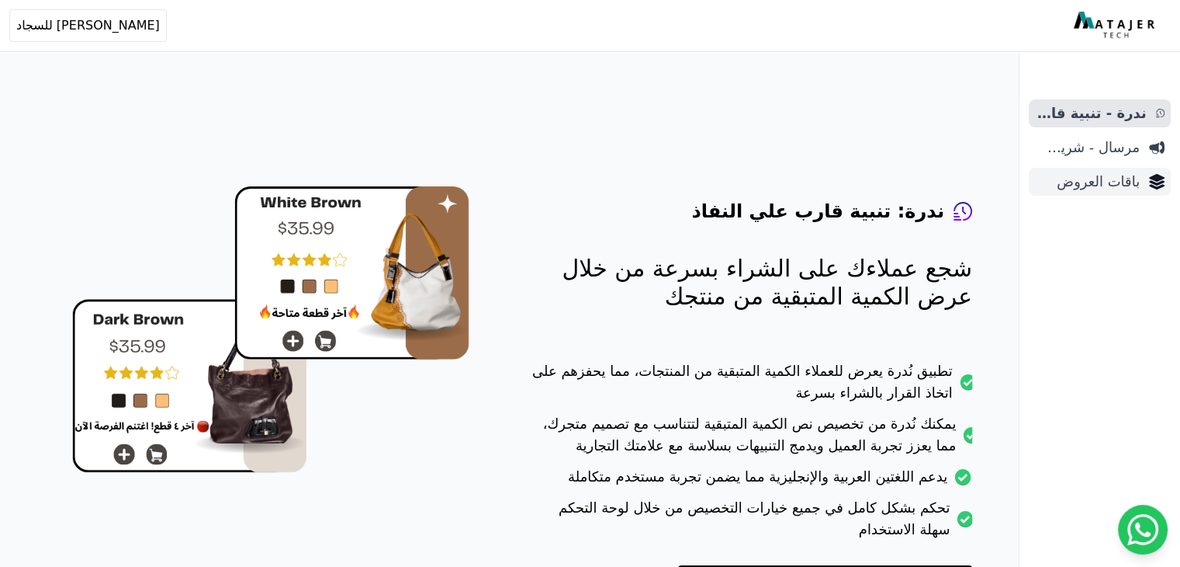
click at [1098, 187] on span "باقات العروض" at bounding box center [1087, 182] width 105 height 22
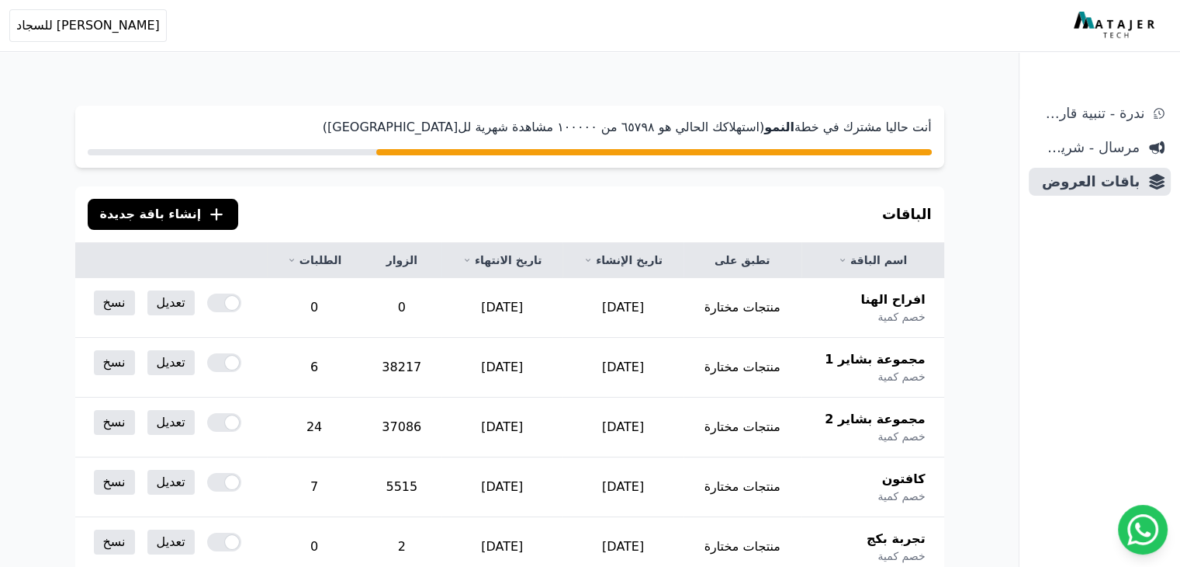
click at [143, 209] on span "إنشاء باقة جديدة" at bounding box center [151, 214] width 102 height 19
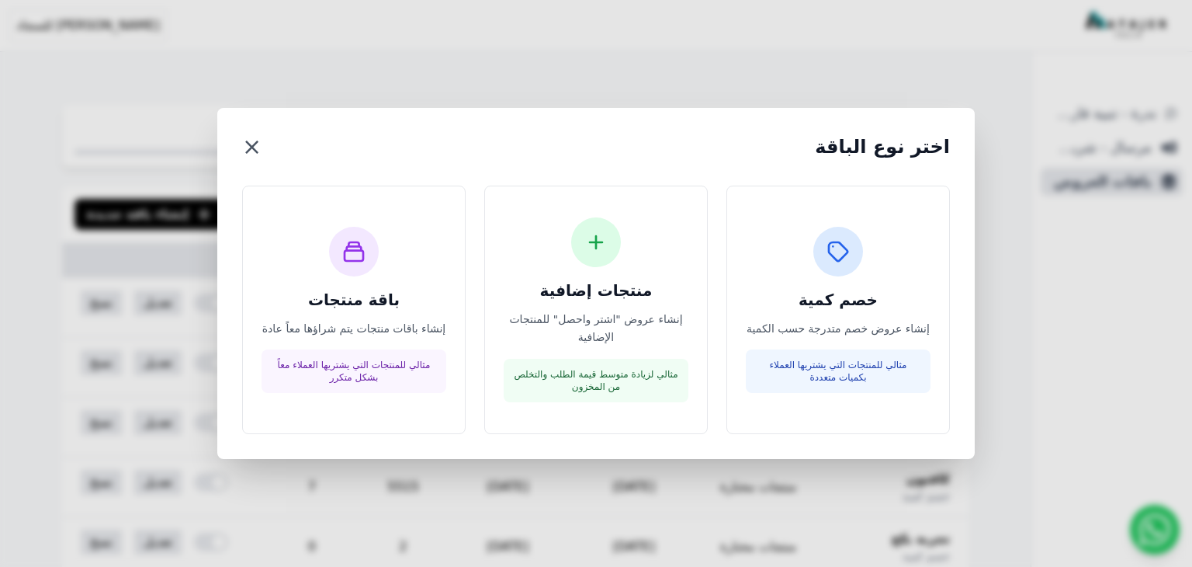
click at [248, 150] on button "×" at bounding box center [251, 147] width 19 height 28
